Goal: Information Seeking & Learning: Learn about a topic

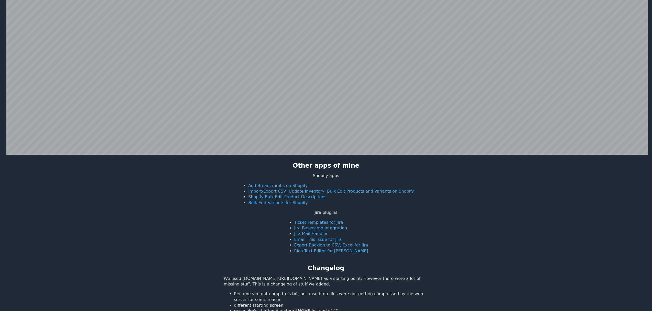
scroll to position [99, 0]
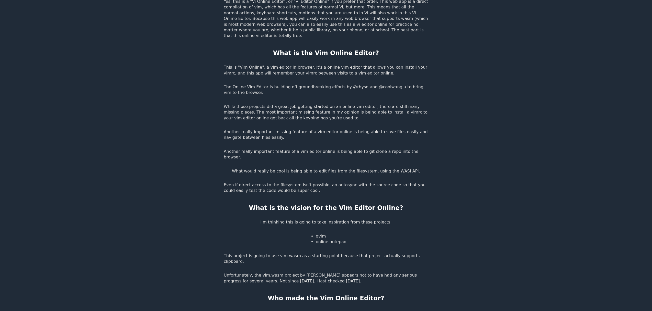
scroll to position [792, 0]
drag, startPoint x: 325, startPoint y: 207, endPoint x: 318, endPoint y: 208, distance: 6.7
click at [318, 233] on li "gvim" at bounding box center [331, 236] width 31 height 6
copy li "gvim"
